Goal: Task Accomplishment & Management: Complete application form

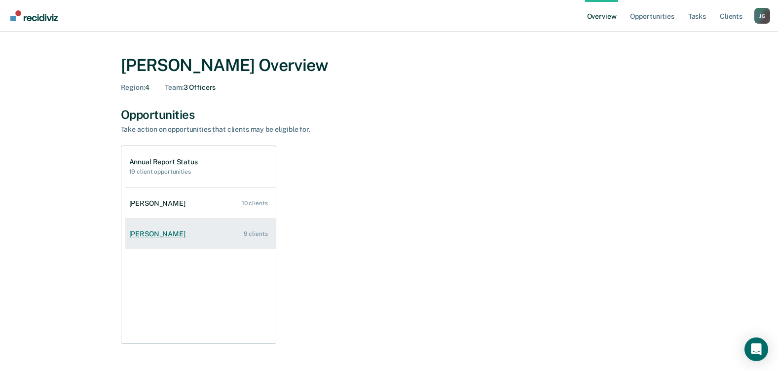
click at [163, 235] on div "[PERSON_NAME]" at bounding box center [159, 234] width 60 height 8
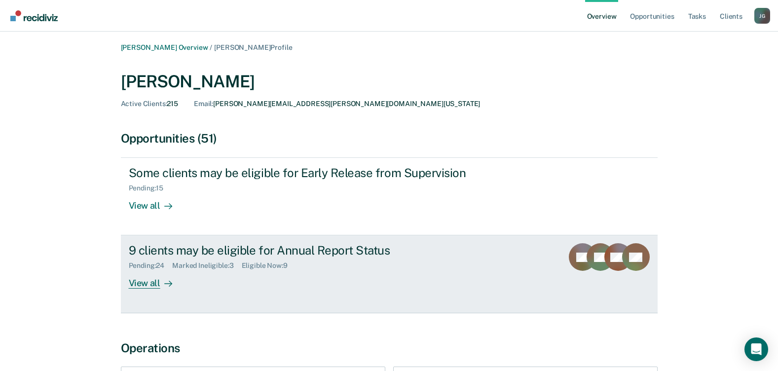
click at [150, 281] on div "View all" at bounding box center [156, 279] width 55 height 19
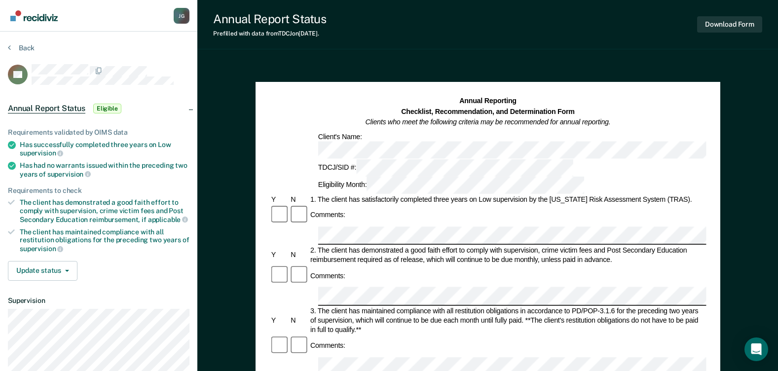
click at [360, 134] on div "Client's Name:" at bounding box center [573, 145] width 514 height 27
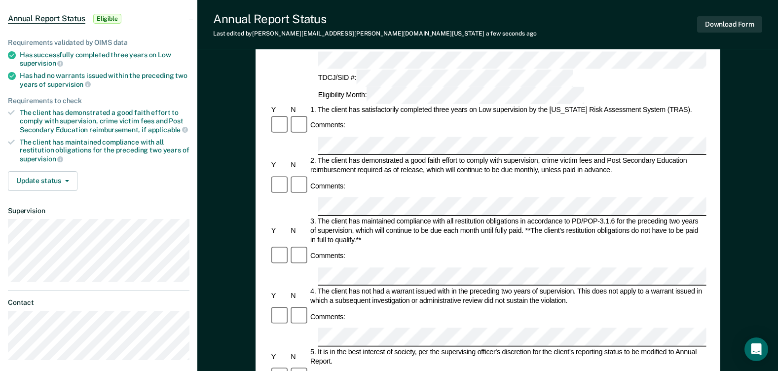
scroll to position [99, 0]
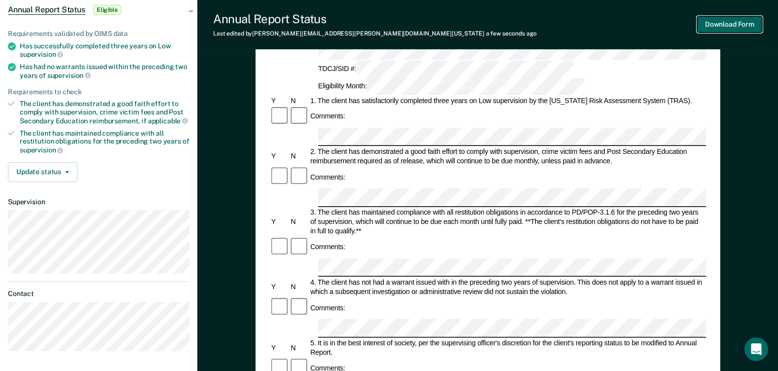
click at [719, 18] on button "Download Form" at bounding box center [729, 24] width 65 height 16
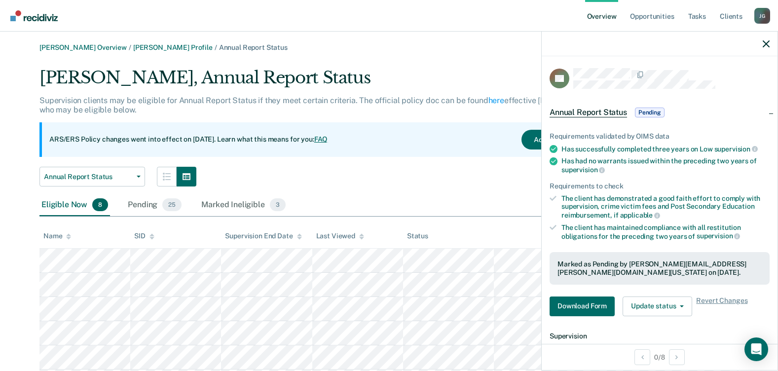
click at [43, 17] on img "Go to Recidiviz Home" at bounding box center [33, 15] width 47 height 11
